Goal: Task Accomplishment & Management: Manage account settings

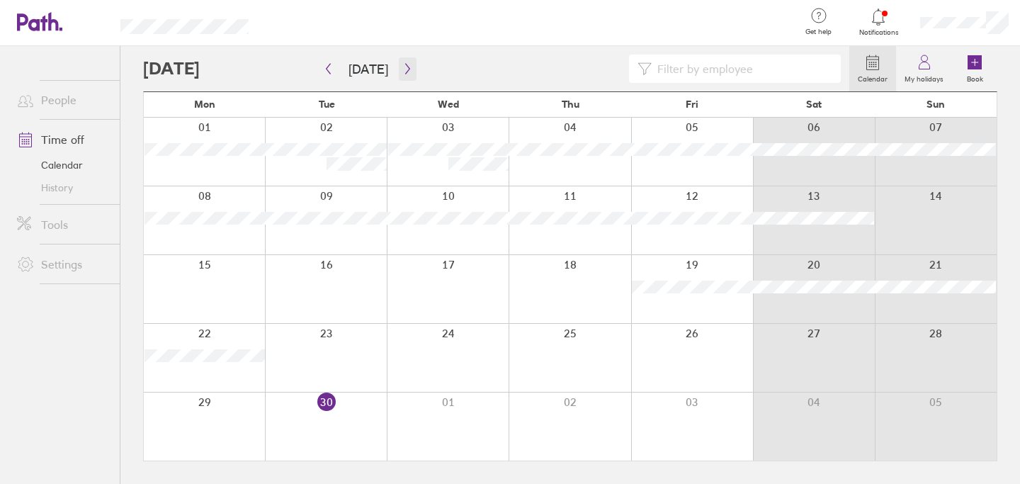
click at [402, 68] on icon "button" at bounding box center [407, 68] width 11 height 11
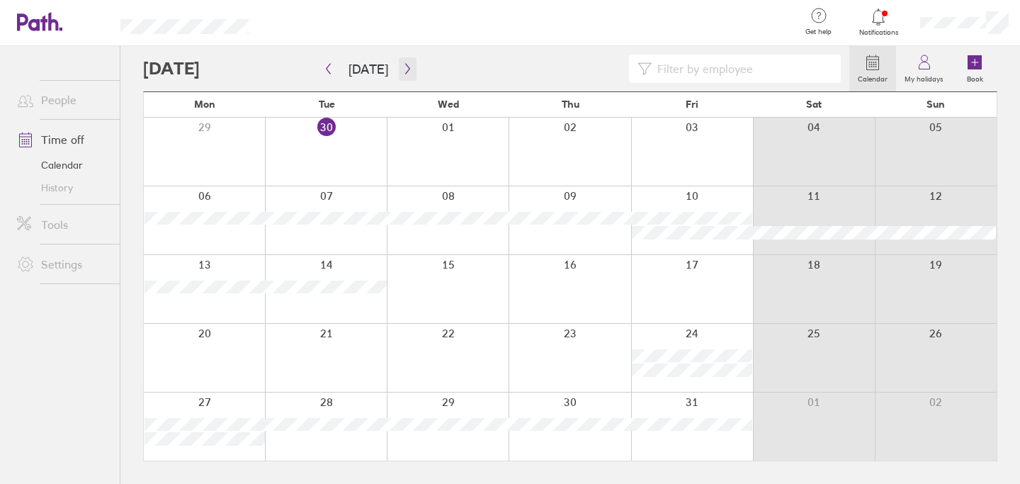
click at [402, 73] on icon "button" at bounding box center [407, 68] width 11 height 11
